Goal: Task Accomplishment & Management: Use online tool/utility

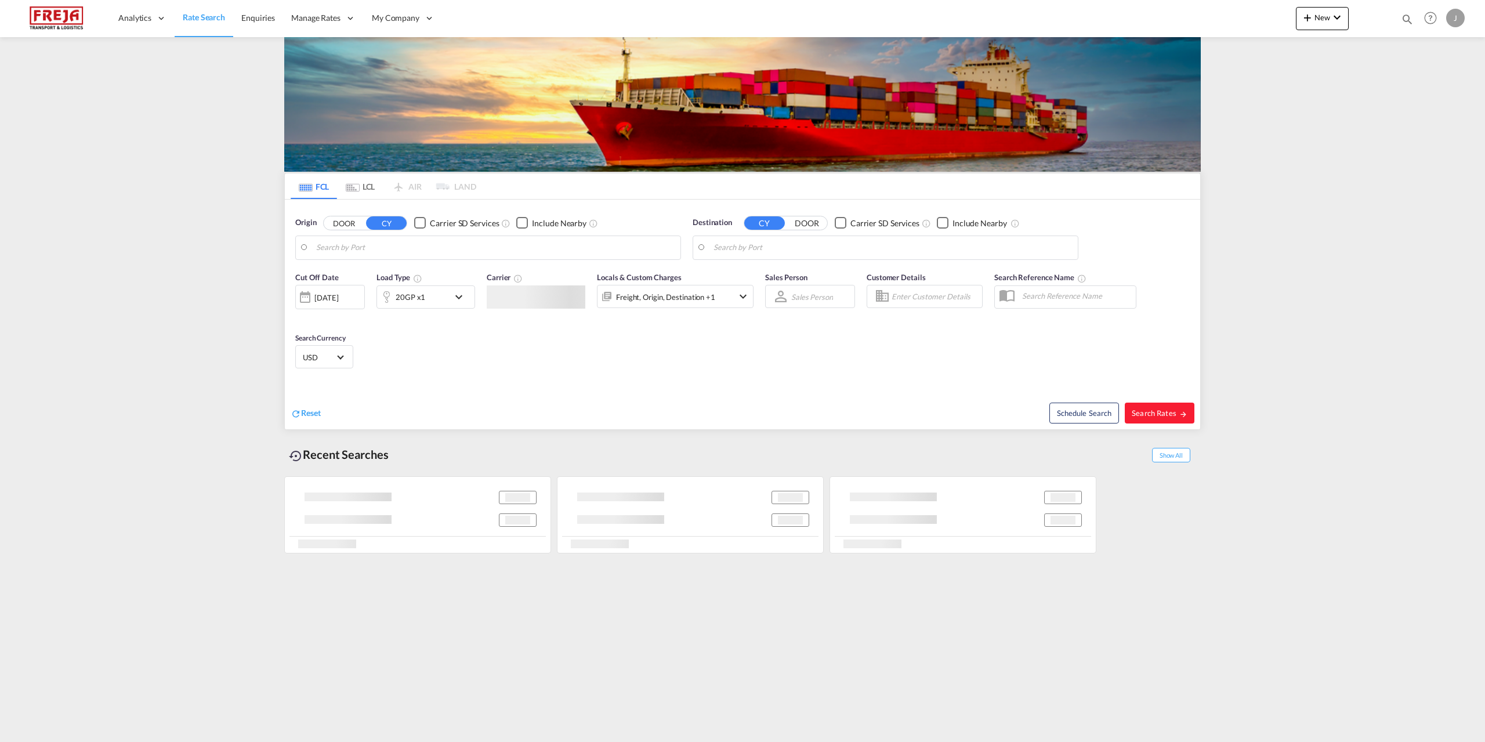
type input "[GEOGRAPHIC_DATA] ([GEOGRAPHIC_DATA]), [GEOGRAPHIC_DATA]"
type input "[GEOGRAPHIC_DATA], ZADUR"
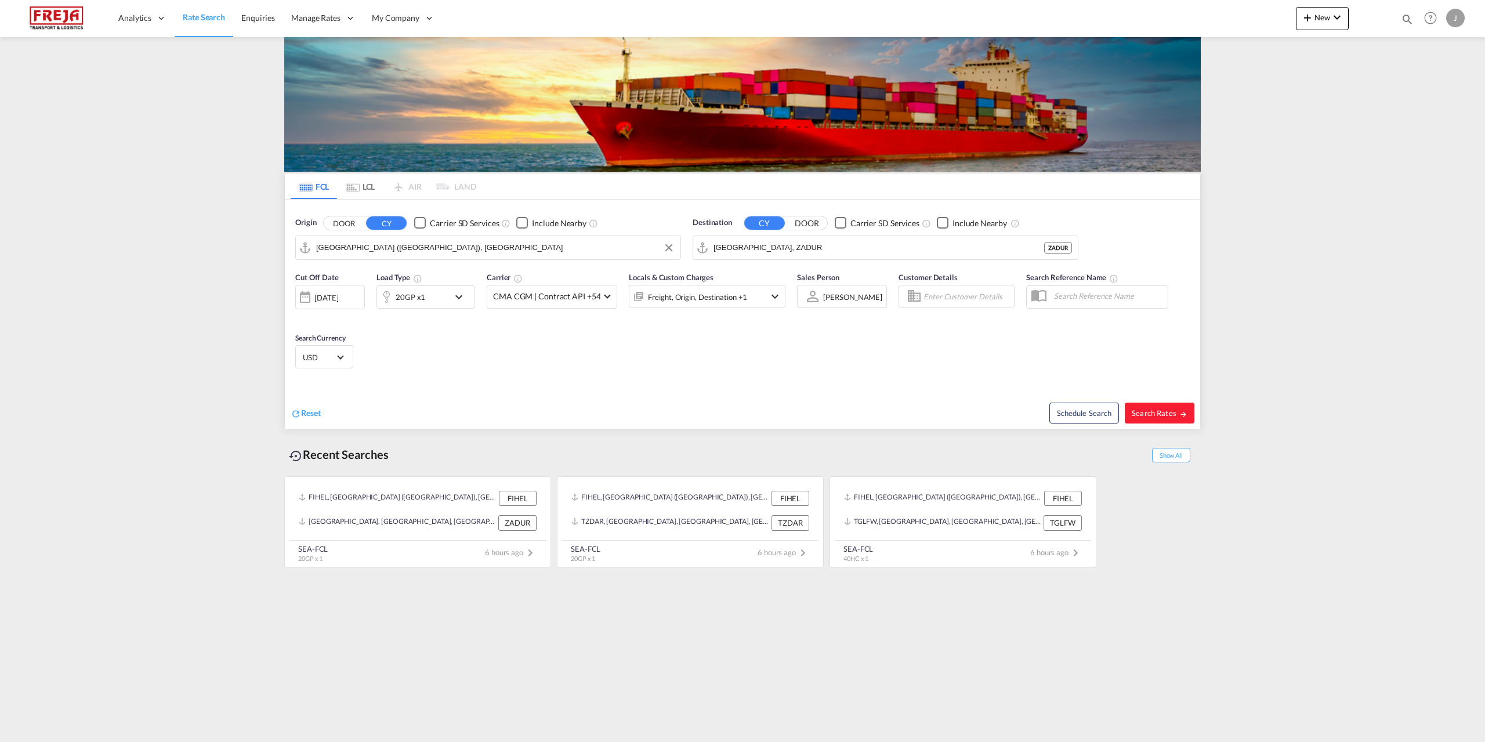
click at [500, 249] on input "[GEOGRAPHIC_DATA] ([GEOGRAPHIC_DATA]), [GEOGRAPHIC_DATA]" at bounding box center [495, 247] width 359 height 17
click at [390, 276] on div "Raumo ( [GEOGRAPHIC_DATA] ) [GEOGRAPHIC_DATA] FIRAU" at bounding box center [406, 279] width 220 height 35
type input "Raumo (Rauma), [GEOGRAPHIC_DATA]"
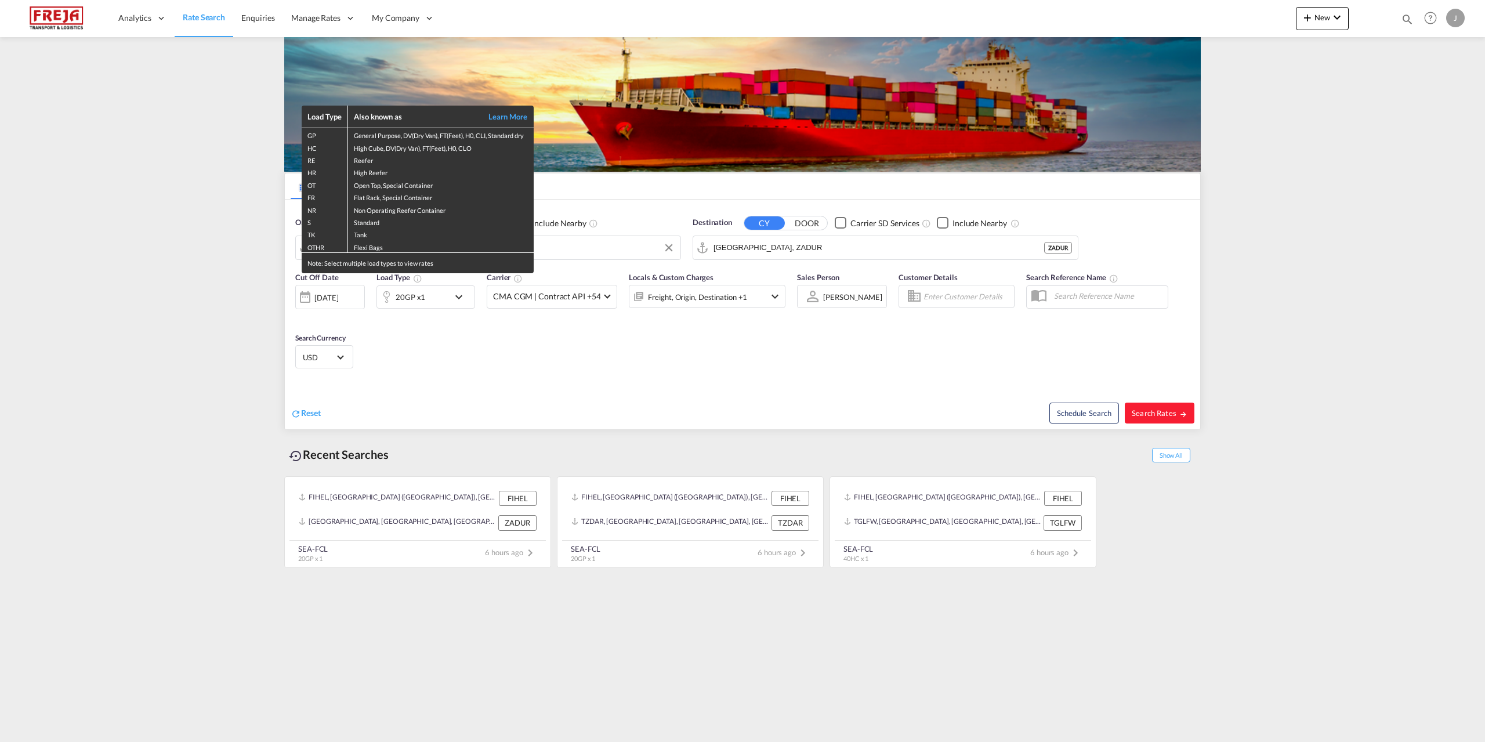
click at [764, 240] on div "Load Type Also known as Learn More GP General Purpose, DV(Dry Van), FT(Feet), H…" at bounding box center [742, 371] width 1485 height 742
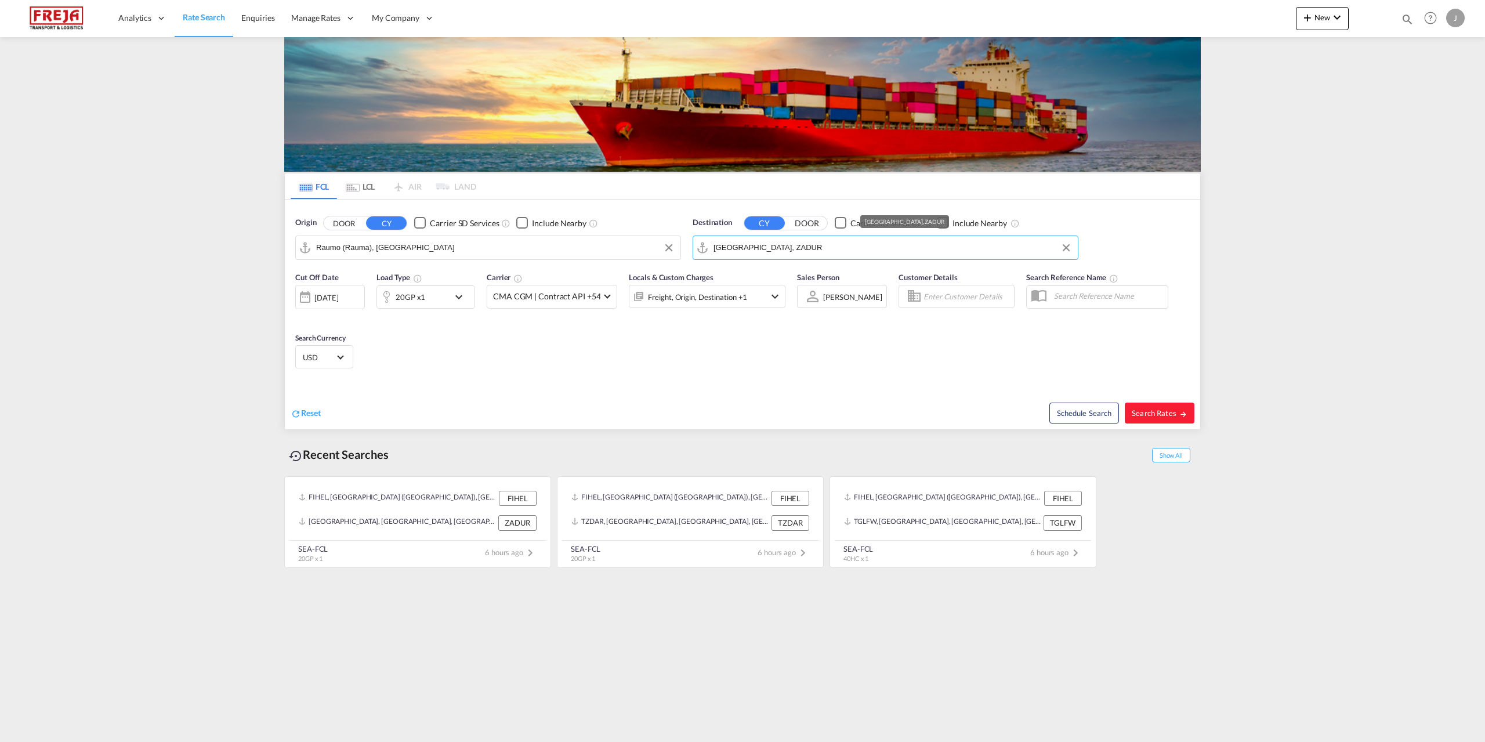
click at [772, 247] on input "[GEOGRAPHIC_DATA], ZADUR" at bounding box center [893, 247] width 359 height 17
click at [755, 314] on div "Aqaba Jordan JOAQB" at bounding box center [803, 314] width 220 height 35
type input "Aqaba, JOAQB"
click at [425, 302] on div "20GP x1" at bounding box center [413, 296] width 72 height 23
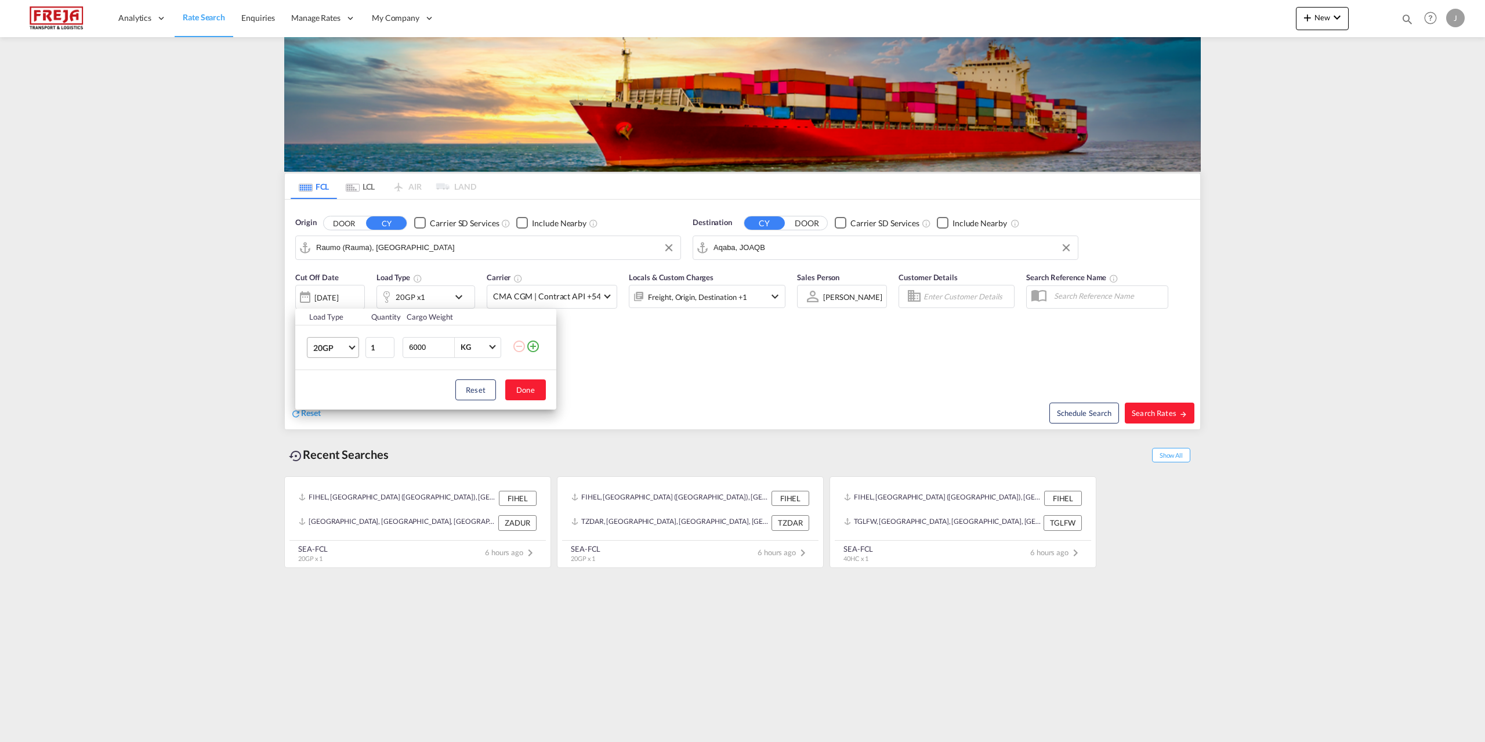
click at [338, 348] on span "20GP" at bounding box center [330, 348] width 34 height 12
click at [339, 396] on md-option "40HC" at bounding box center [343, 403] width 79 height 28
click at [519, 386] on button "Done" at bounding box center [525, 389] width 41 height 21
click at [1148, 406] on button "Search Rates" at bounding box center [1160, 413] width 70 height 21
type input "FIRAU to JOAQB / [DATE]"
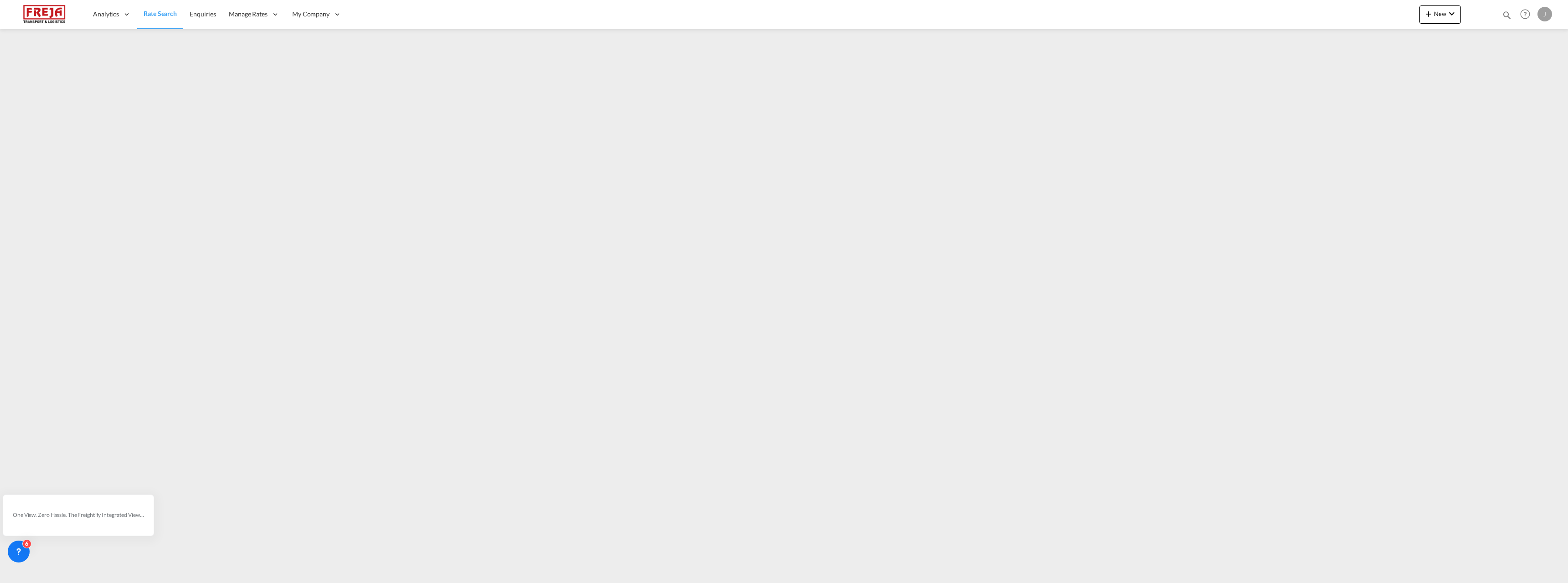
click at [1167, 22] on div "Analytics Reports Dashboard Rate Search Enquiries Manage Rates Contract Rates" at bounding box center [783, 14] width 1541 height 28
click at [1167, 16] on span "New" at bounding box center [1440, 13] width 35 height 7
click at [1167, 66] on div "Ratesheet" at bounding box center [1496, 68] width 56 height 23
click at [1167, 16] on span "New" at bounding box center [1440, 13] width 35 height 7
click at [1167, 68] on span "Ratesheet" at bounding box center [1478, 68] width 10 height 18
